Goal: Information Seeking & Learning: Understand process/instructions

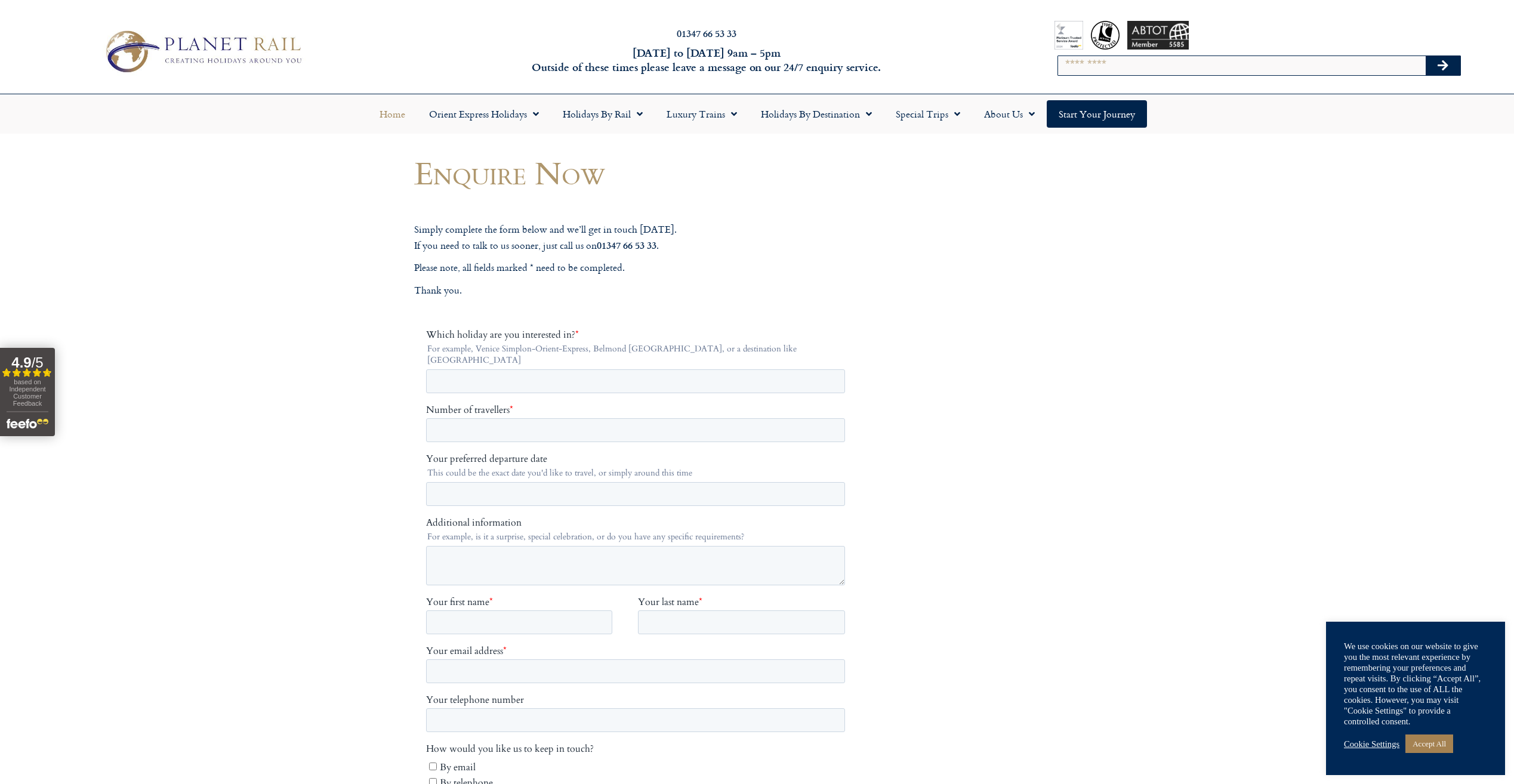
click at [397, 119] on link "Home" at bounding box center [392, 114] width 50 height 27
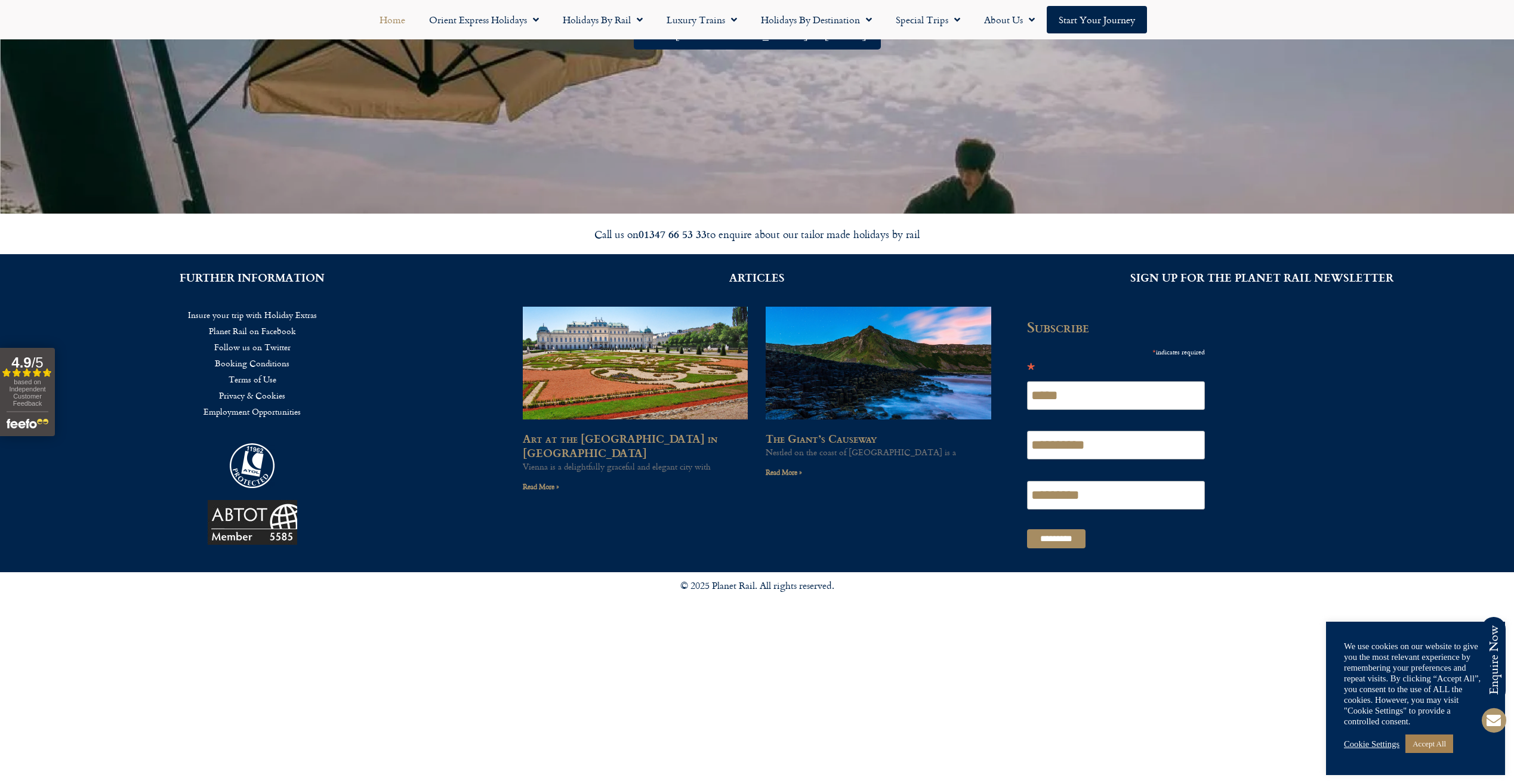
scroll to position [3478, 0]
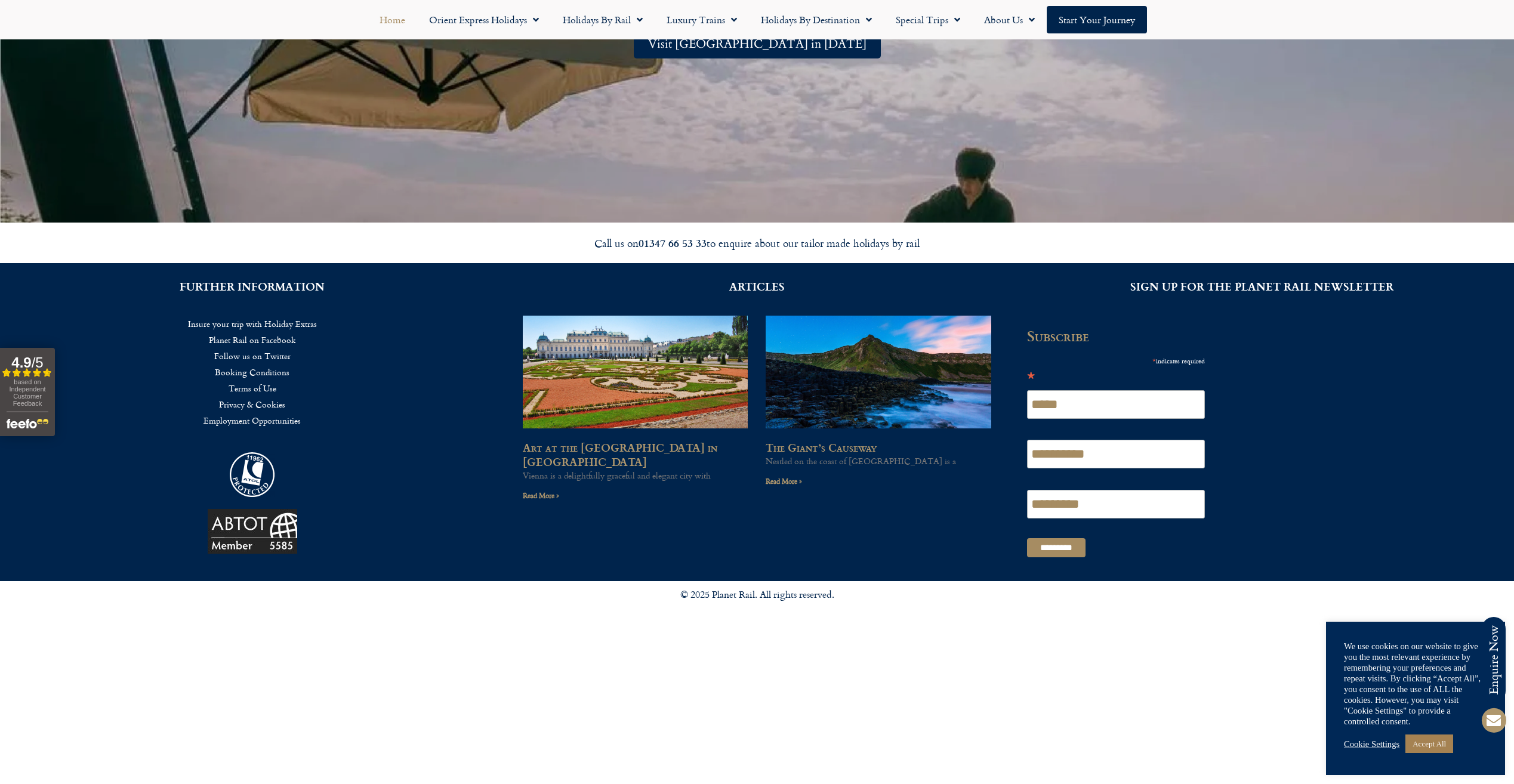
click at [245, 327] on link "Insure your trip with Holiday Extras" at bounding box center [252, 324] width 469 height 16
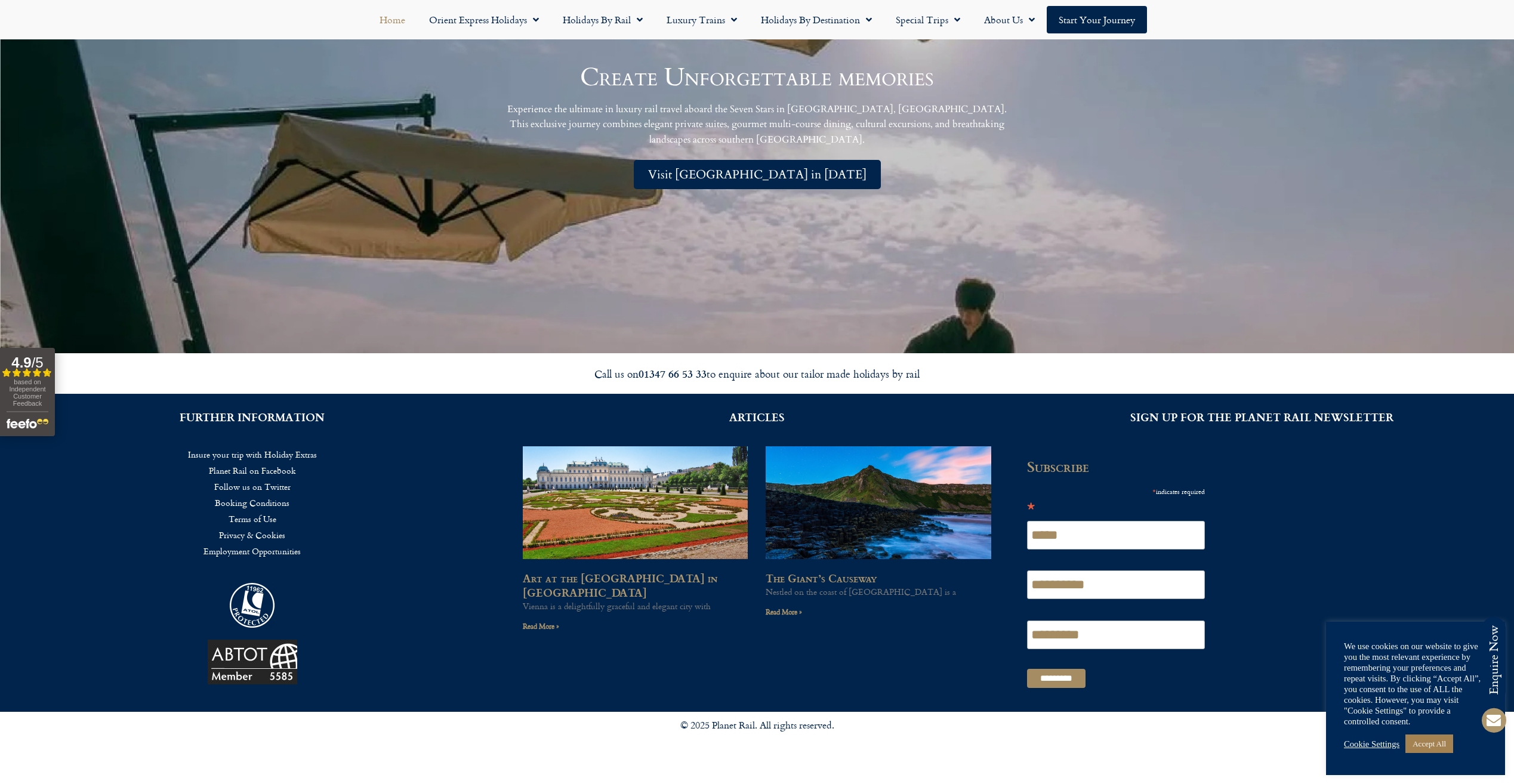
scroll to position [3367, 0]
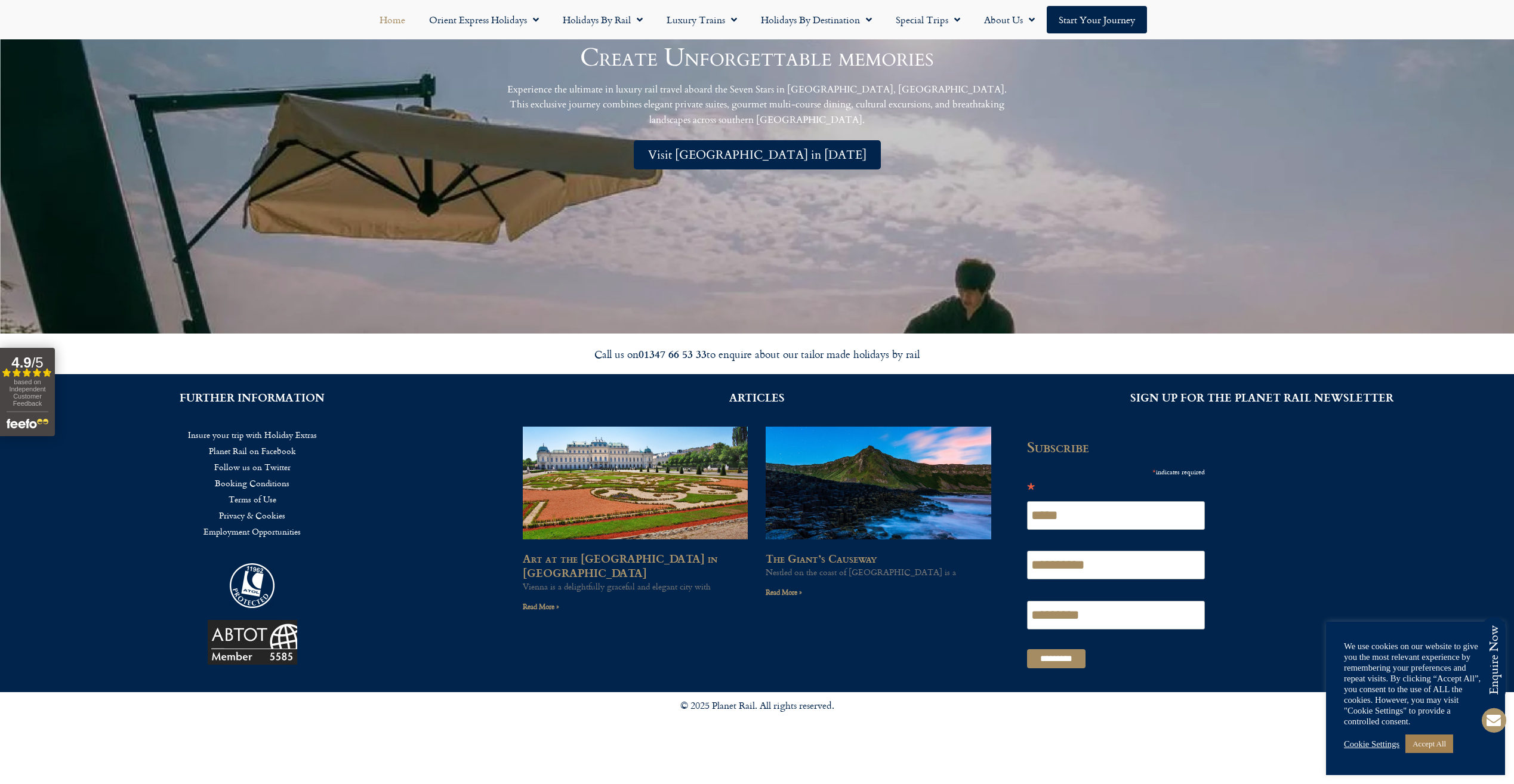
click at [265, 481] on link "Booking Conditions" at bounding box center [252, 483] width 469 height 16
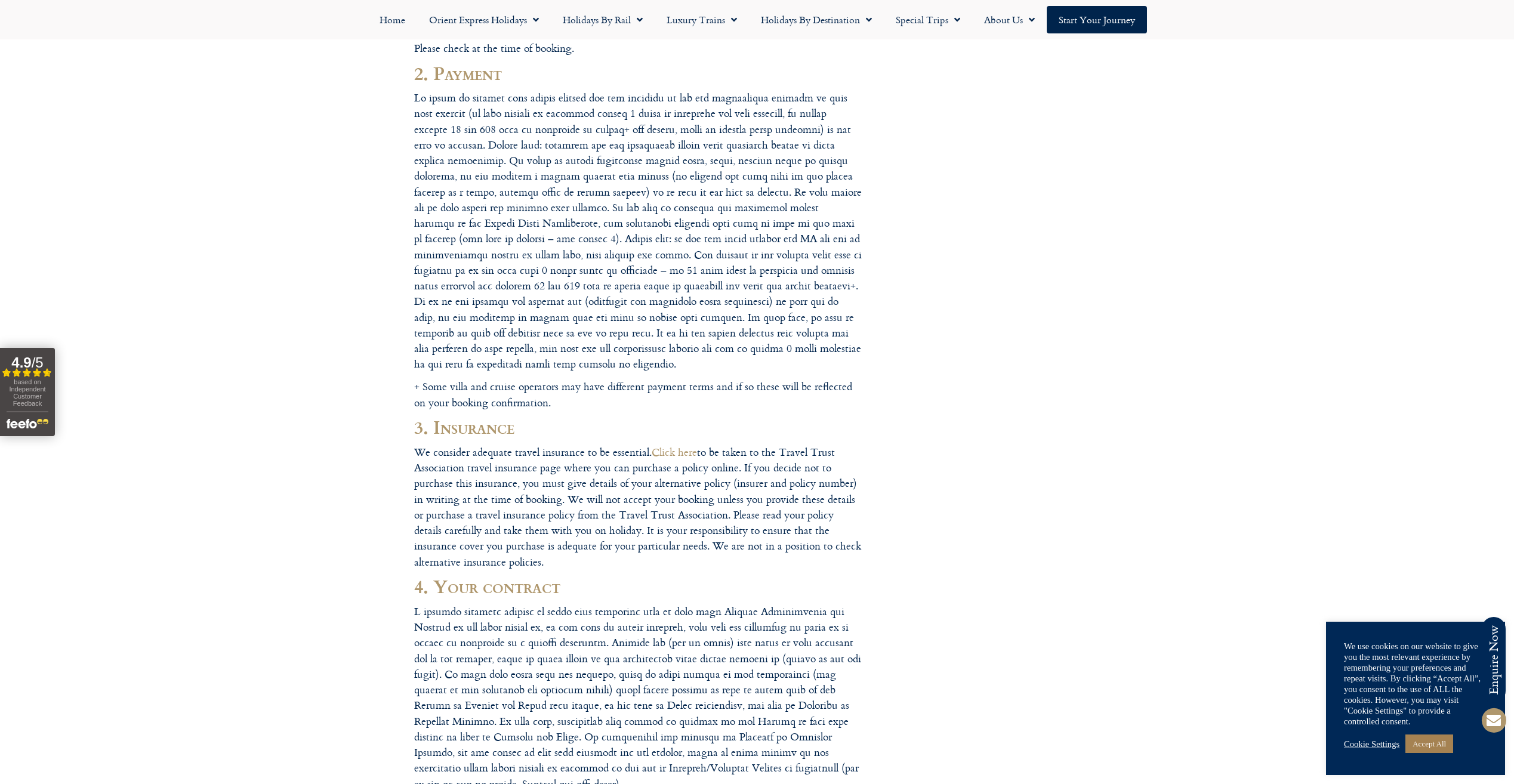
scroll to position [477, 0]
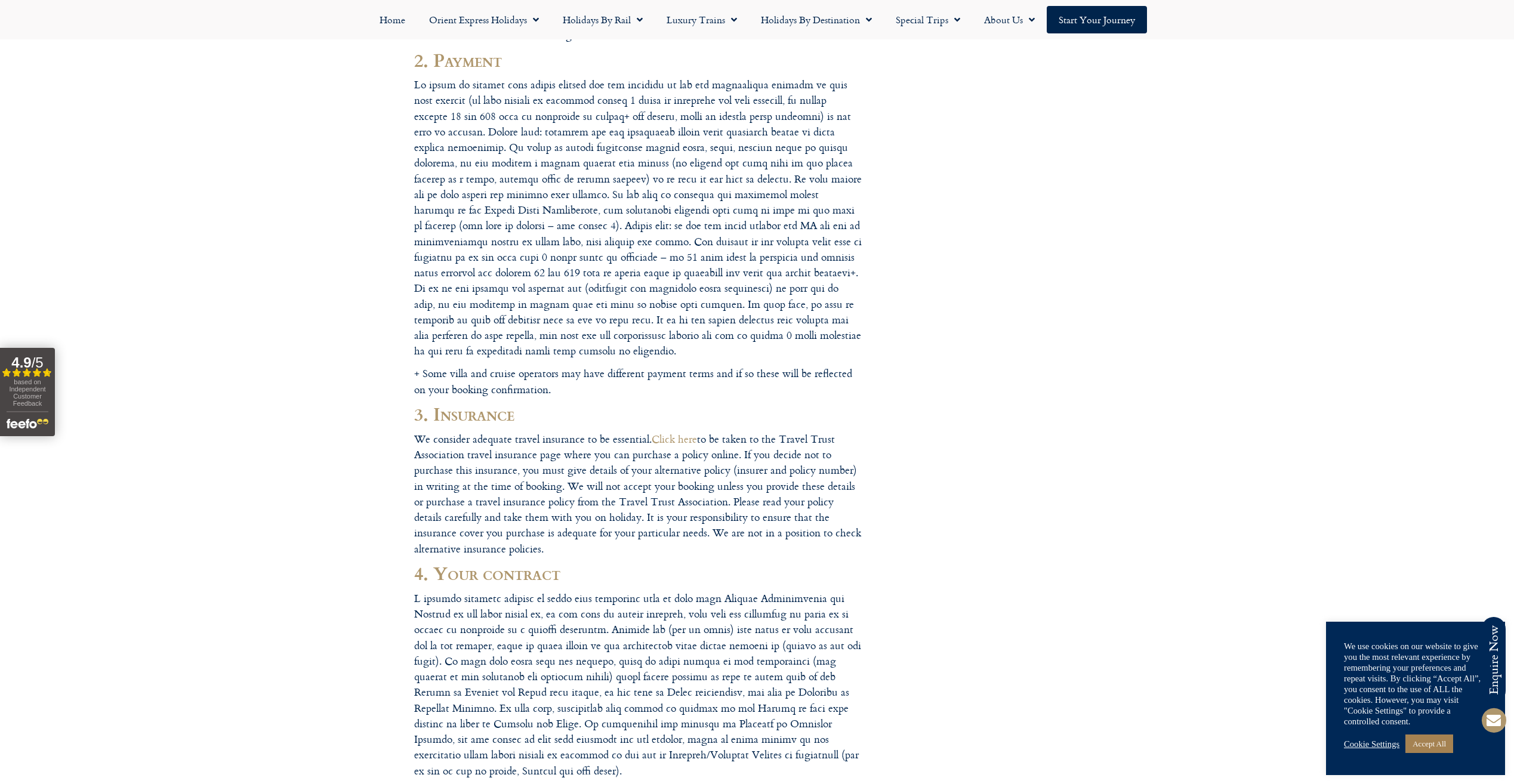
drag, startPoint x: 674, startPoint y: 440, endPoint x: 857, endPoint y: 441, distance: 183.0
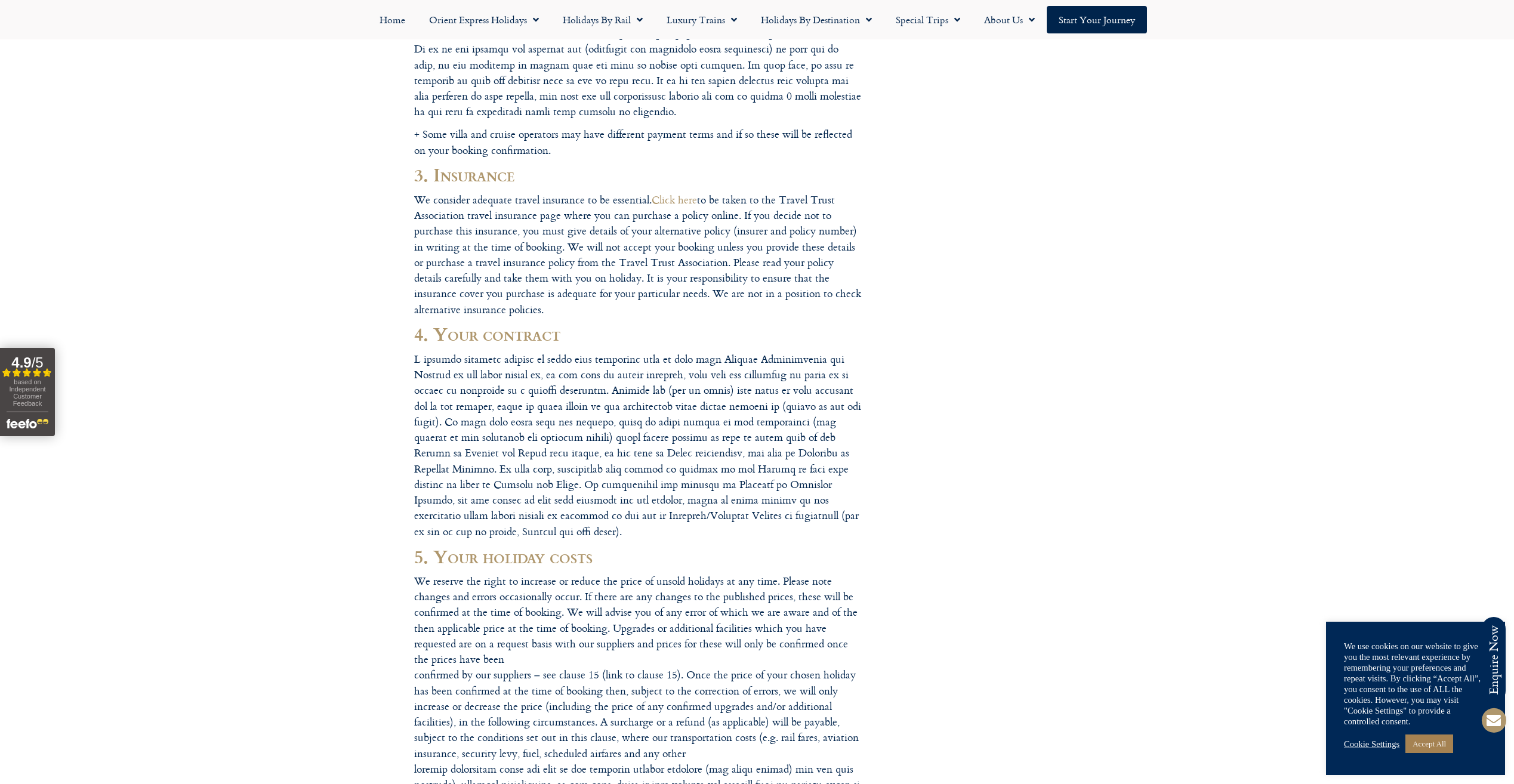
scroll to position [656, 0]
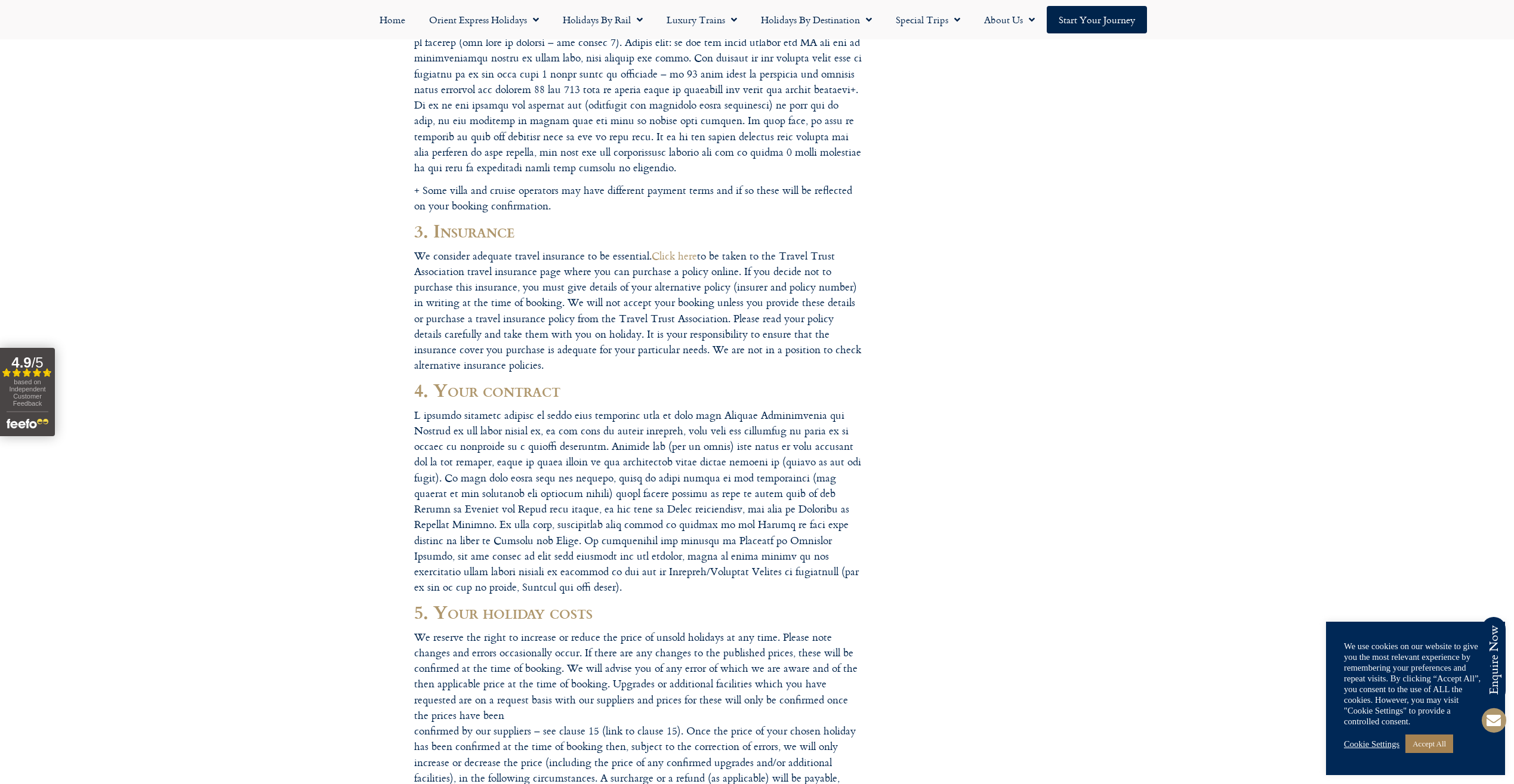
scroll to position [656, 0]
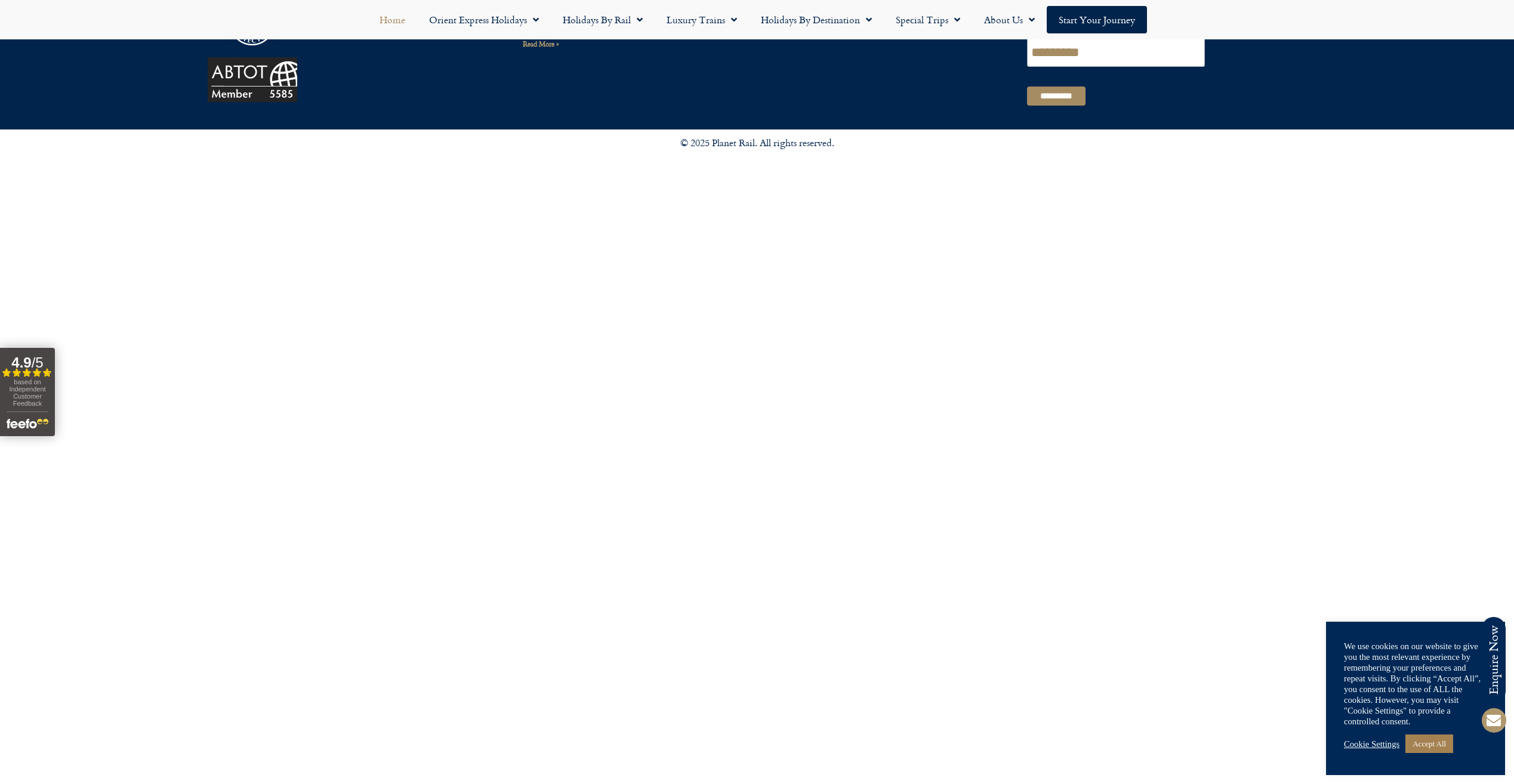
scroll to position [4005, 0]
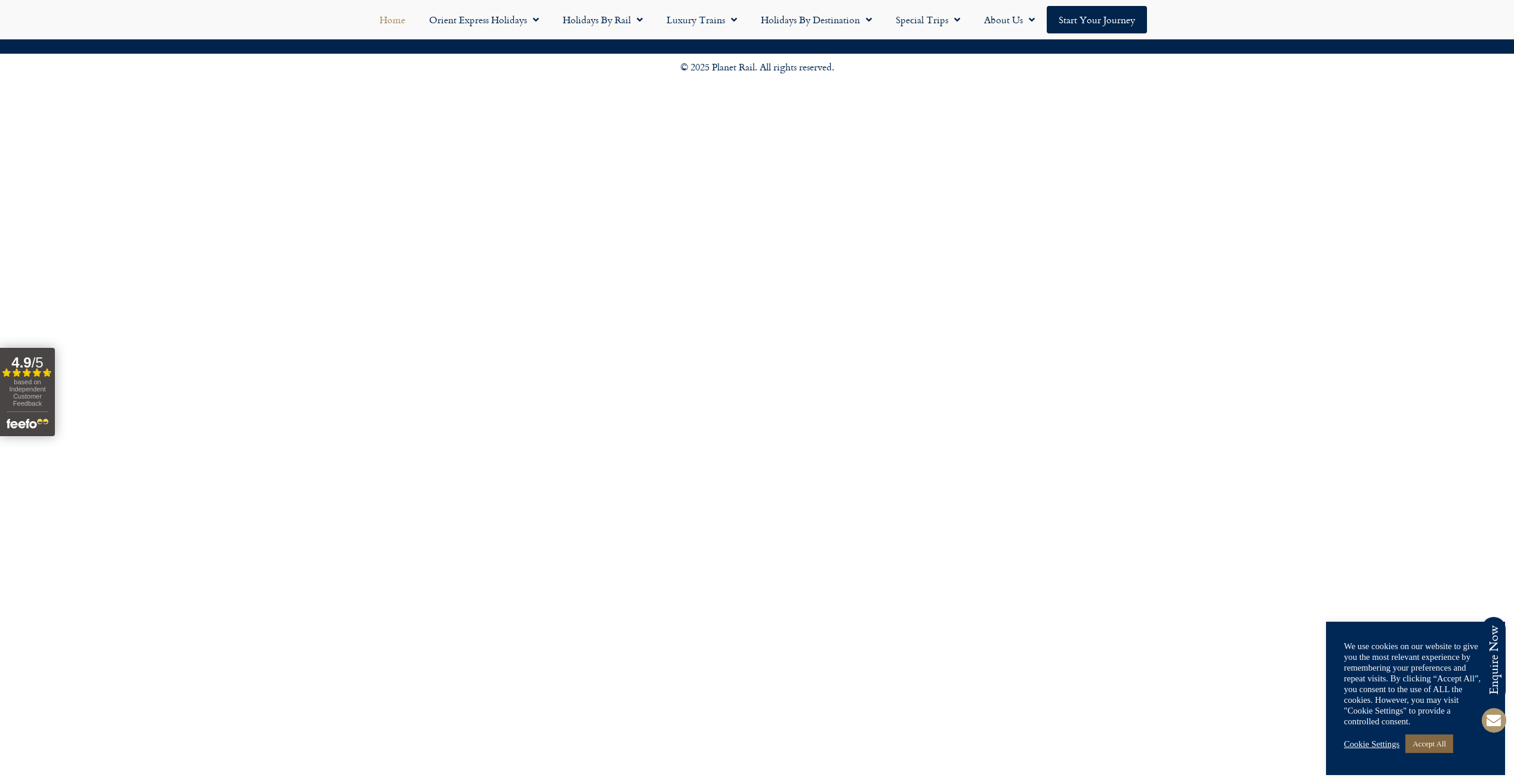
click at [1440, 745] on link "Accept All" at bounding box center [1429, 744] width 48 height 18
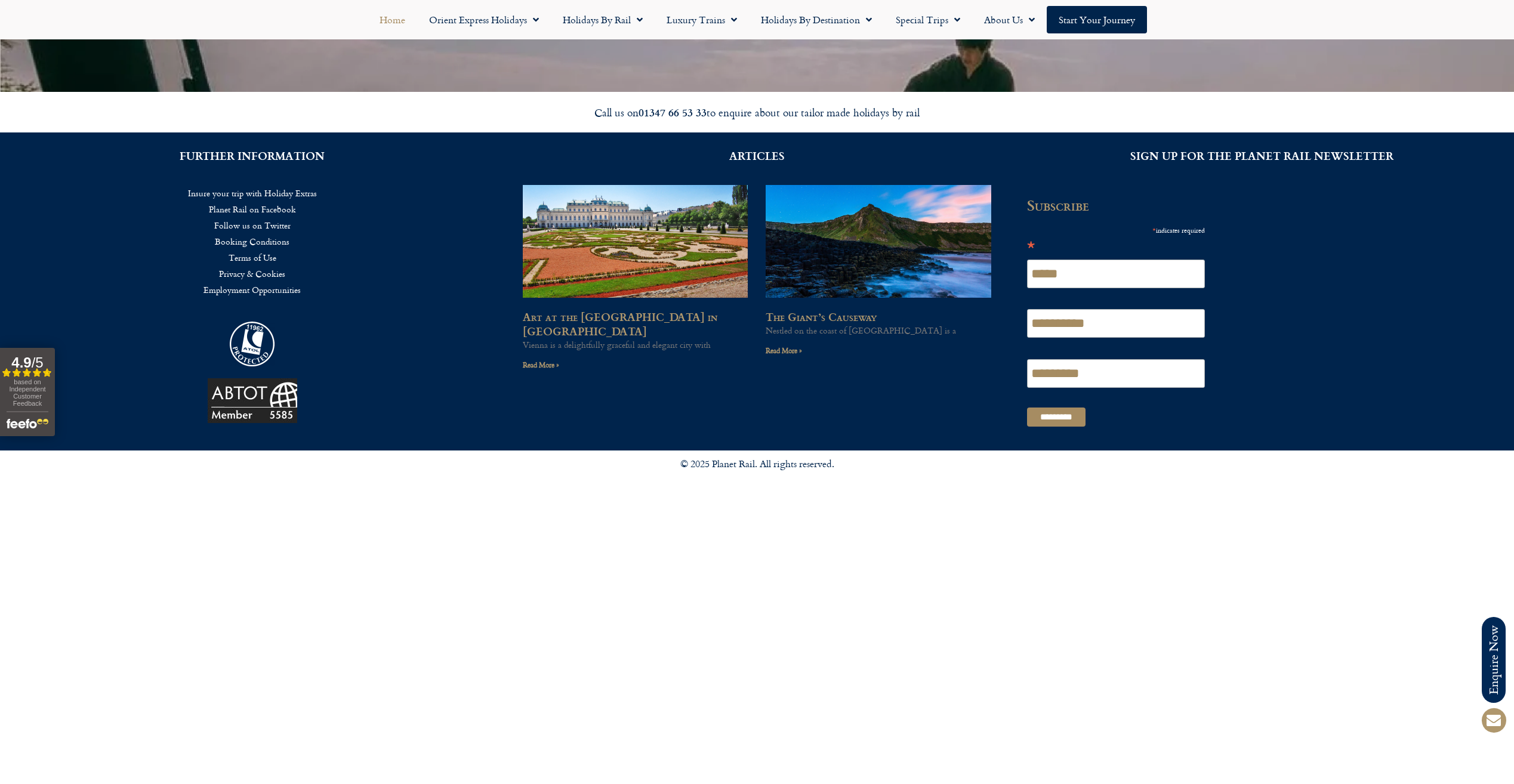
scroll to position [3607, 0]
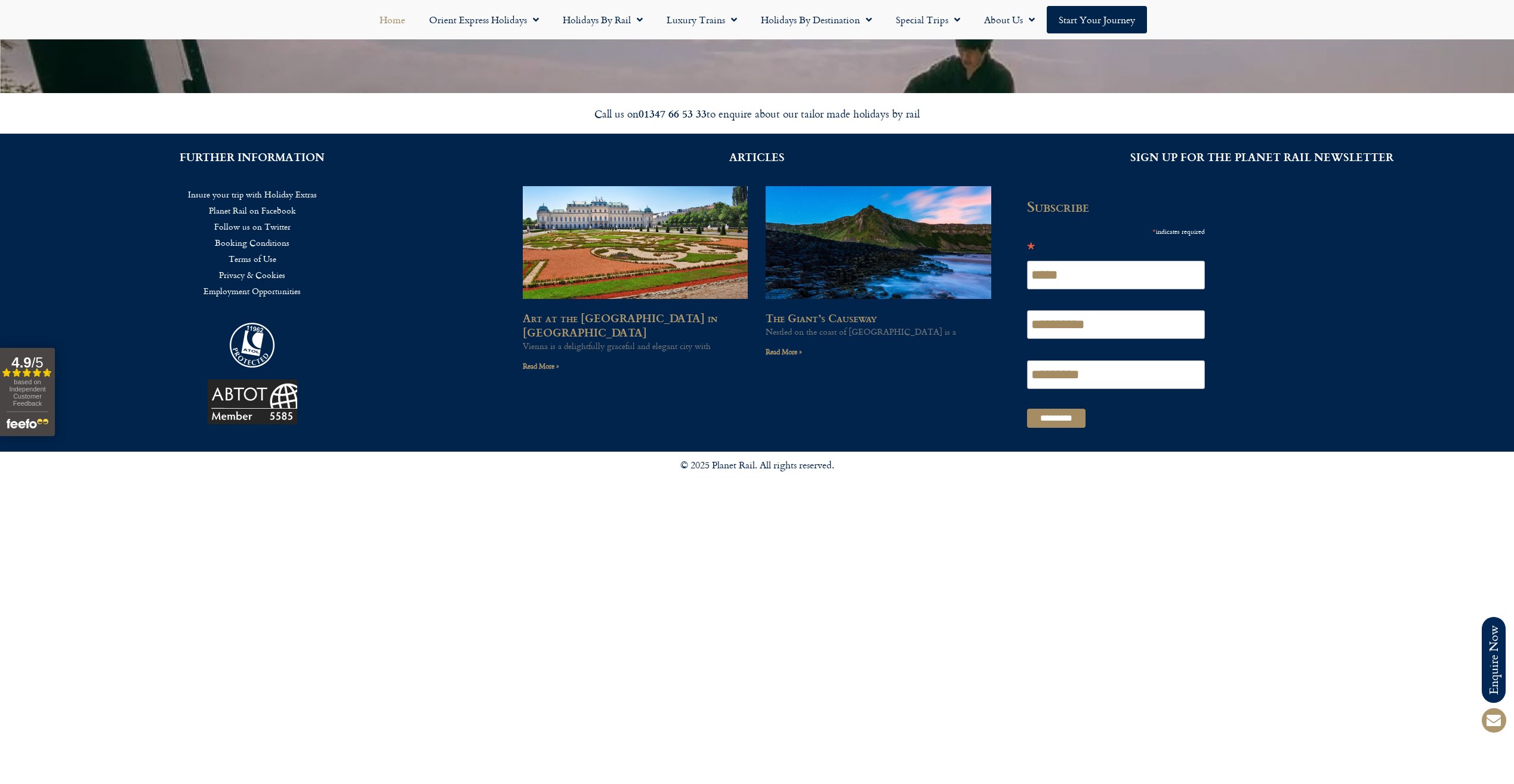
click at [250, 241] on link "Booking Conditions" at bounding box center [252, 242] width 469 height 16
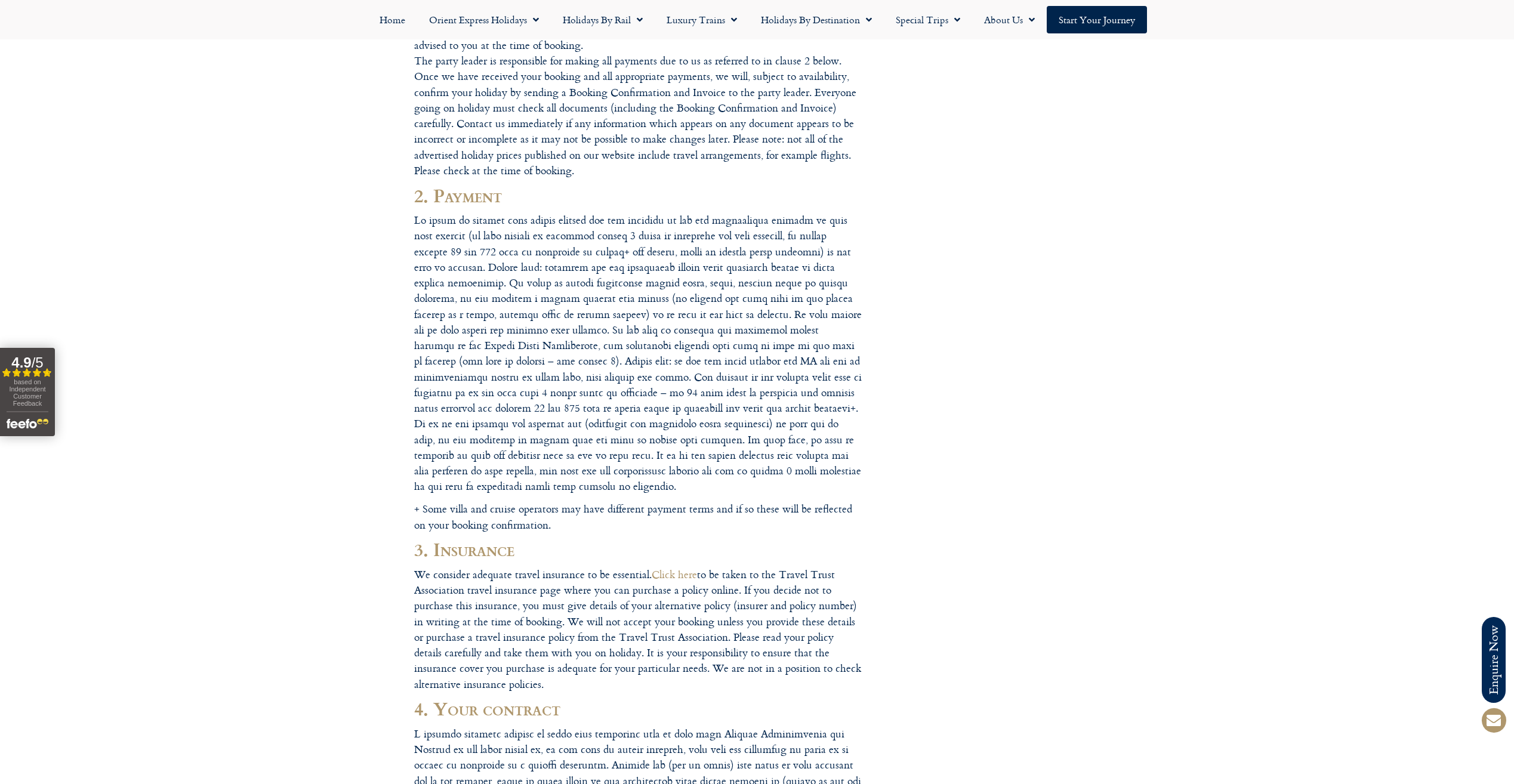
scroll to position [358, 0]
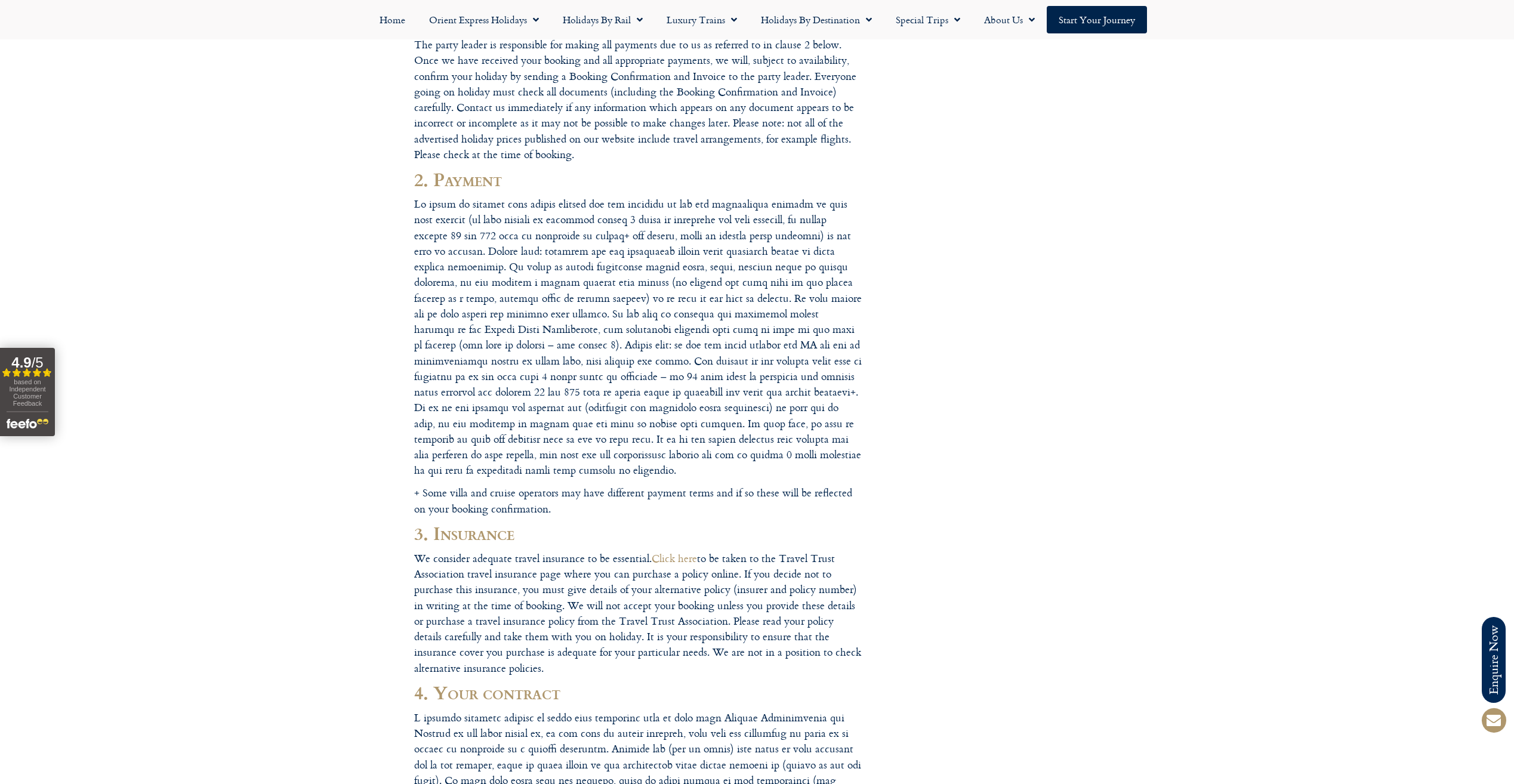
drag, startPoint x: 667, startPoint y: 558, endPoint x: 965, endPoint y: 489, distance: 305.9
